Goal: Information Seeking & Learning: Learn about a topic

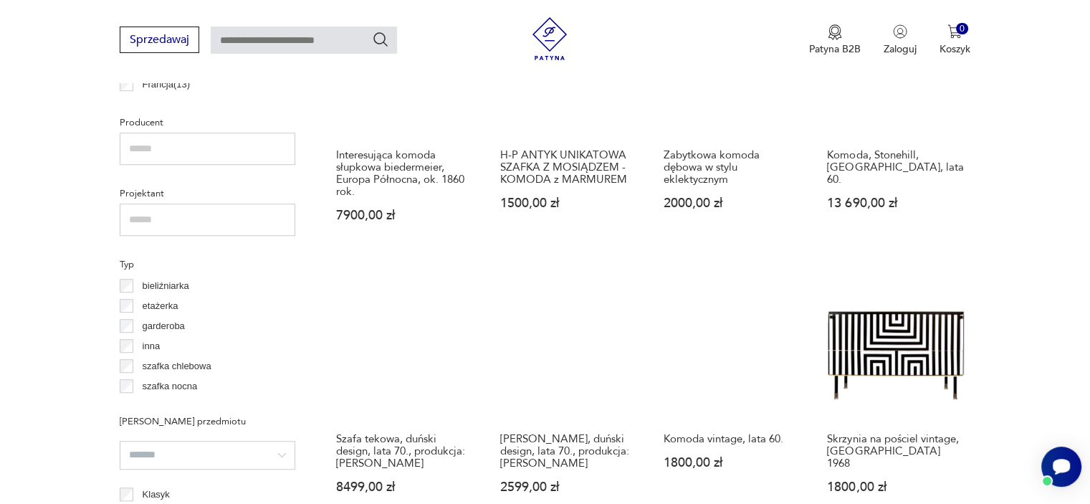
scroll to position [953, 0]
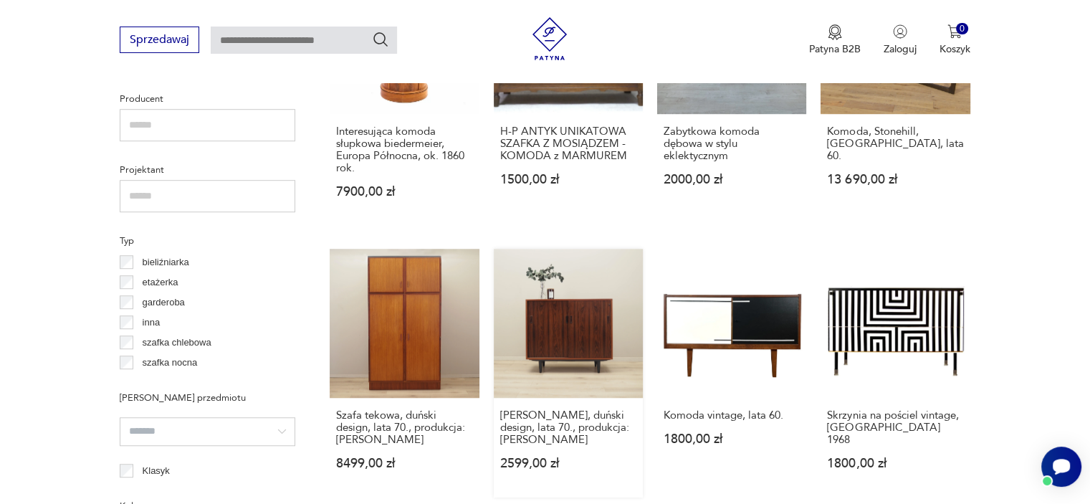
click at [555, 320] on link "[PERSON_NAME], duński design, lata 70., produkcja: [PERSON_NAME] 2599,00 zł" at bounding box center [568, 373] width 149 height 249
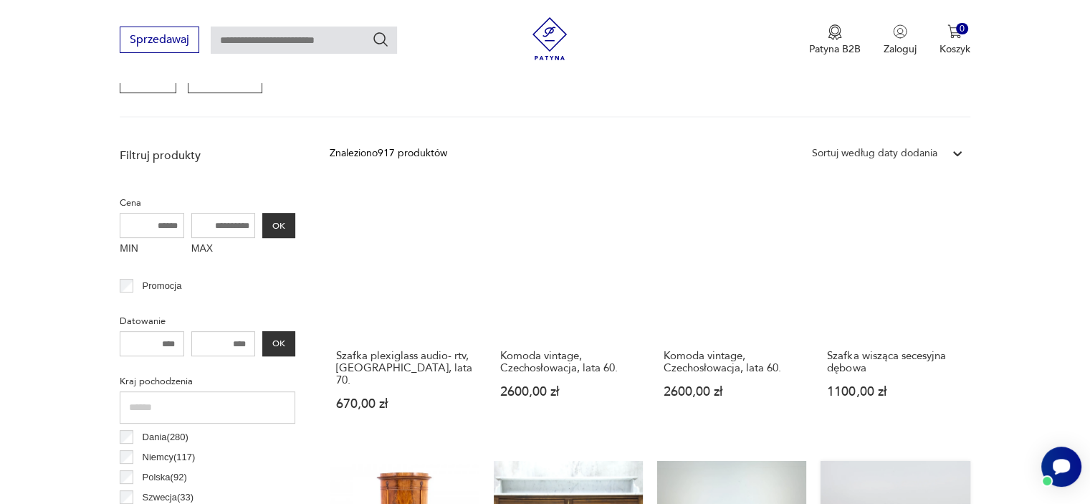
scroll to position [455, 0]
